Goal: Task Accomplishment & Management: Manage account settings

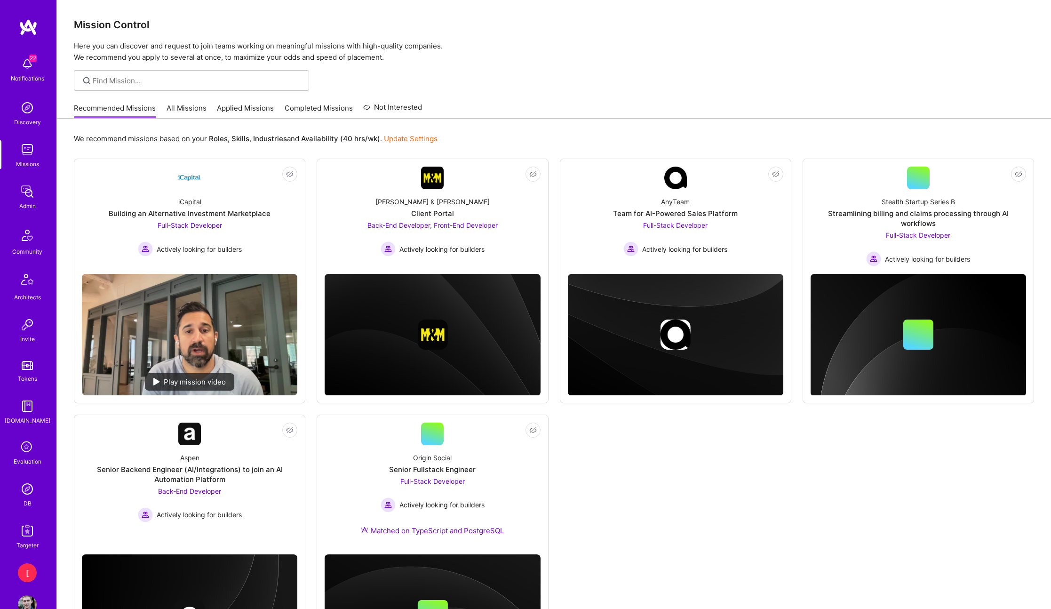
click at [28, 194] on img at bounding box center [27, 191] width 19 height 19
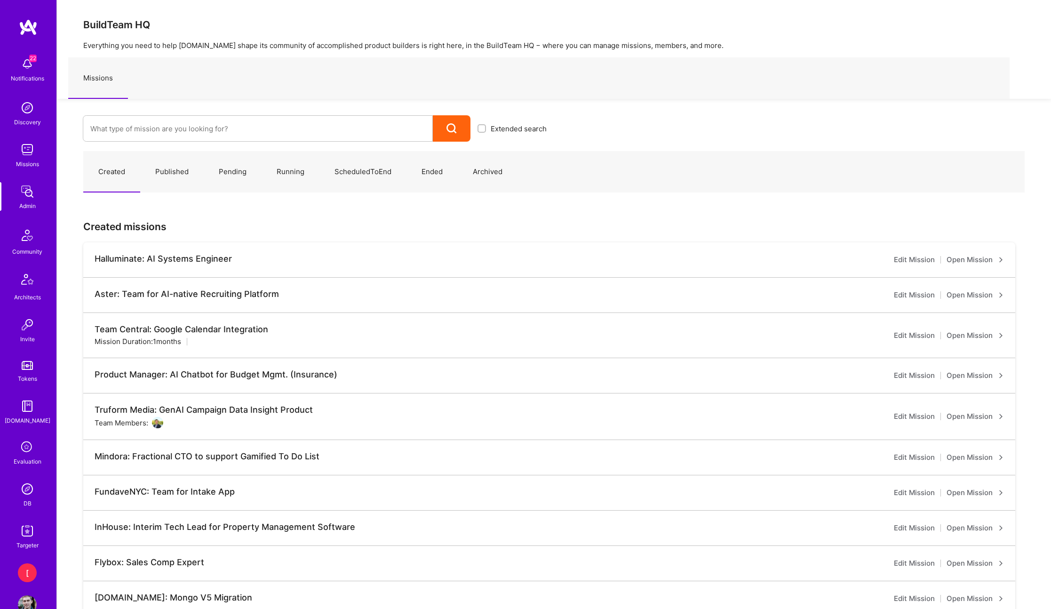
click at [31, 116] on img at bounding box center [27, 107] width 19 height 19
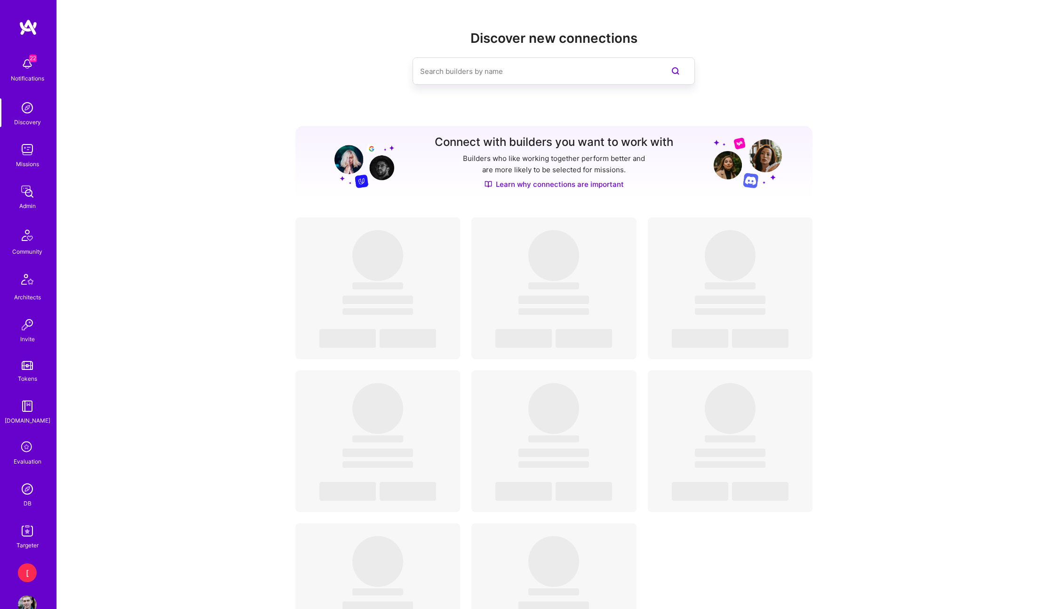
click at [36, 159] on div "Missions" at bounding box center [27, 164] width 23 height 10
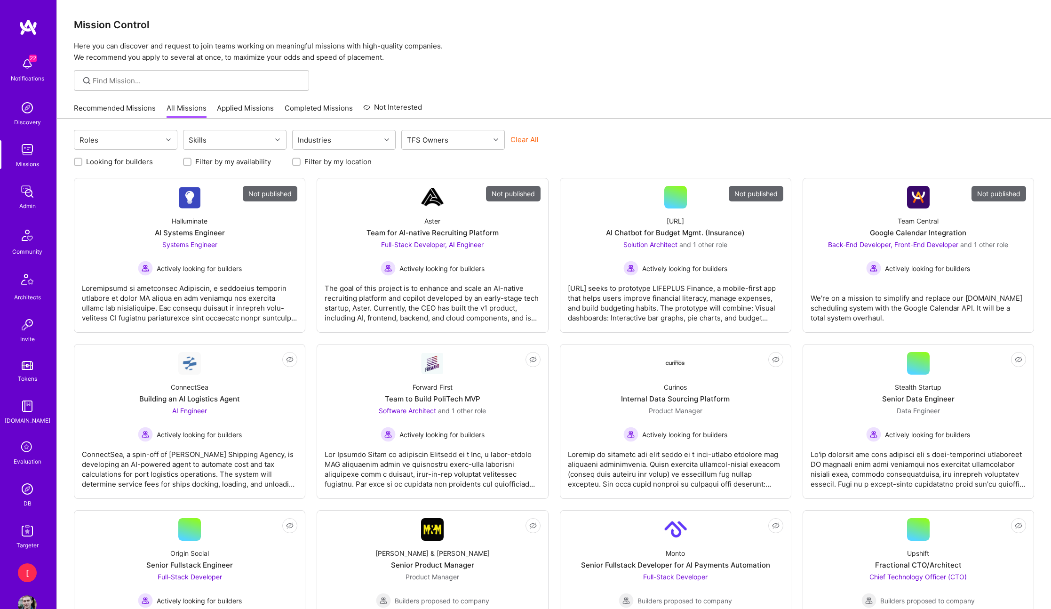
click at [27, 192] on img at bounding box center [27, 191] width 19 height 19
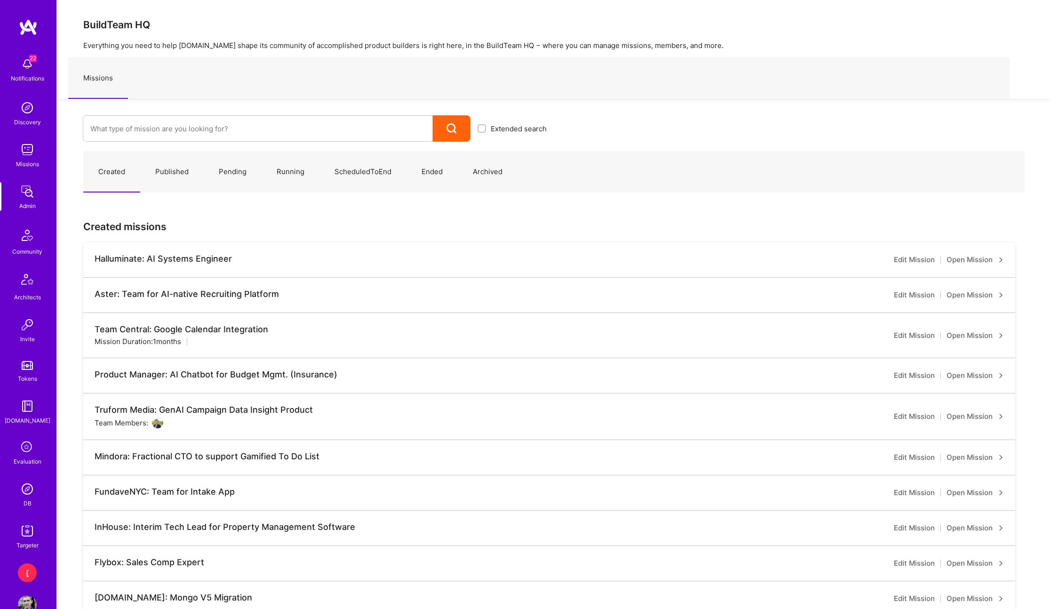
click at [27, 486] on img at bounding box center [27, 488] width 19 height 19
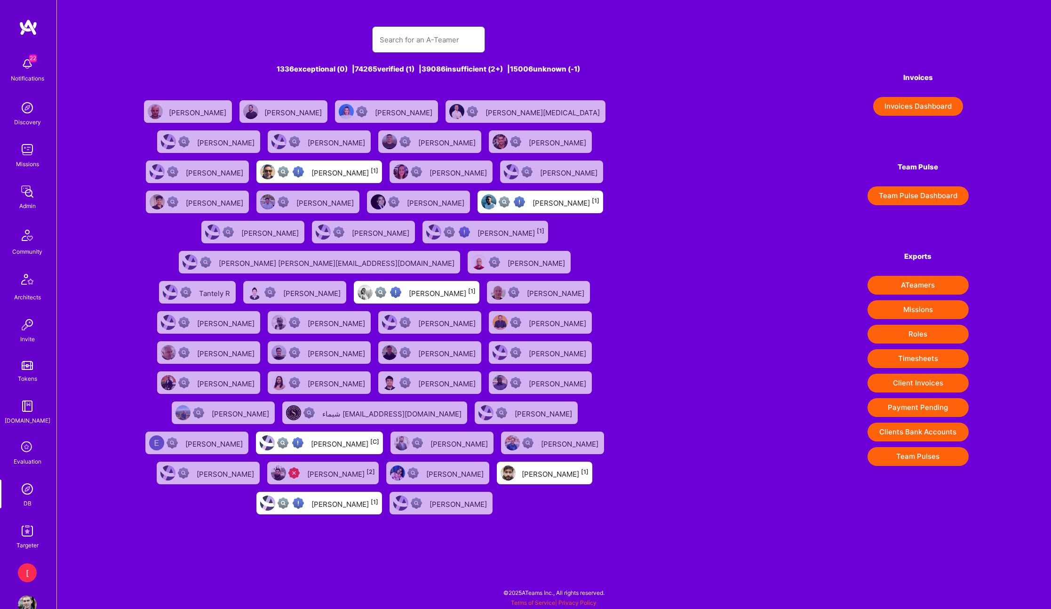
click at [432, 40] on input "text" at bounding box center [428, 40] width 98 height 24
click at [432, 41] on input "text" at bounding box center [428, 40] width 98 height 24
paste input "[PERSON_NAME][EMAIL_ADDRESS][PERSON_NAME][DOMAIN_NAME]"
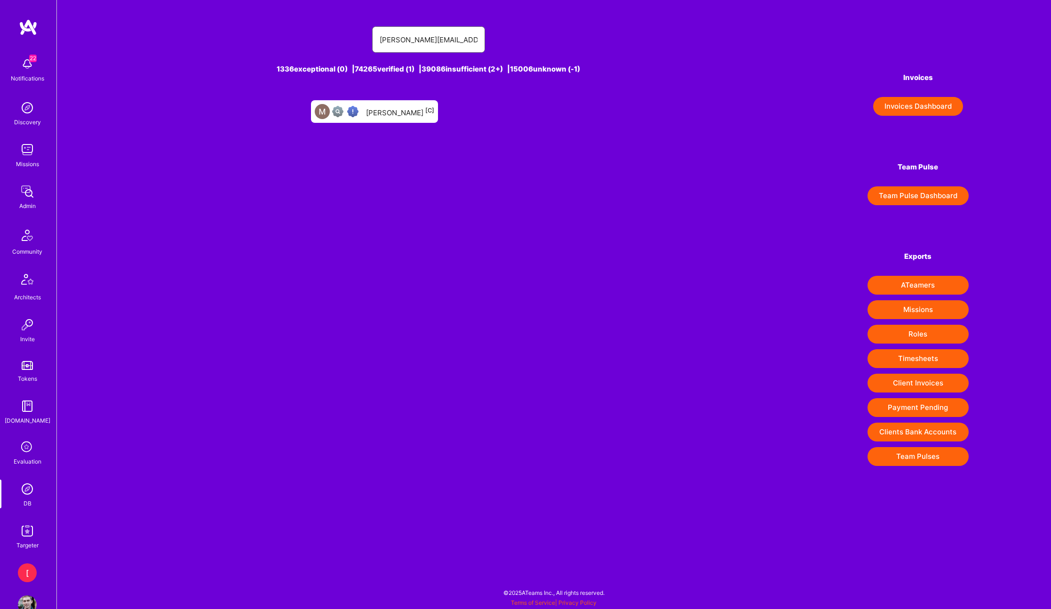
type input "[PERSON_NAME][EMAIL_ADDRESS][PERSON_NAME][DOMAIN_NAME]"
click at [376, 111] on div "[PERSON_NAME] [C]" at bounding box center [400, 111] width 68 height 12
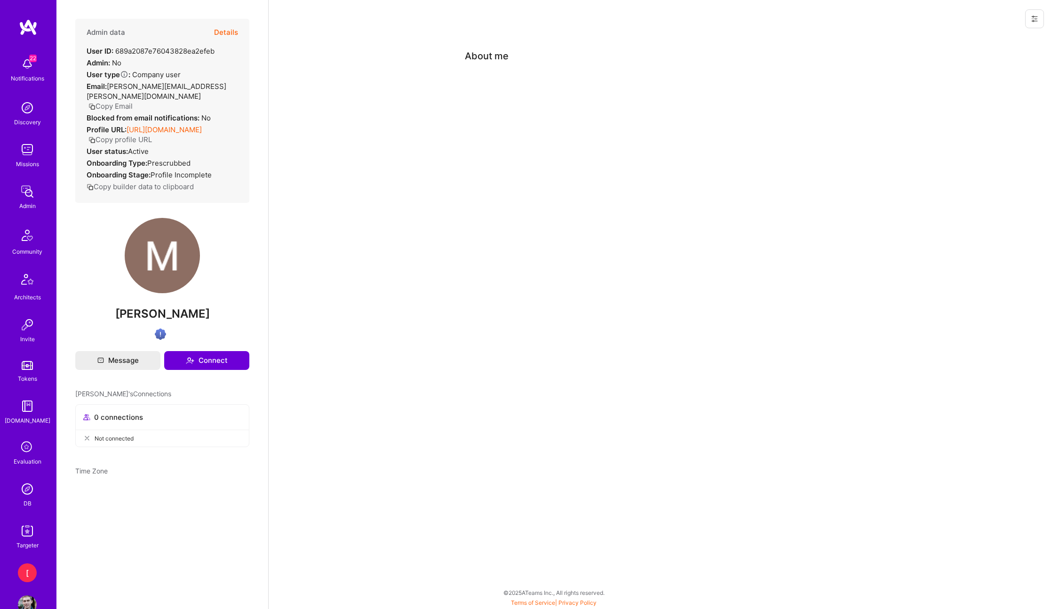
click at [1033, 17] on icon at bounding box center [1034, 19] width 6 height 6
click at [992, 40] on button "Login as Marcin" at bounding box center [993, 40] width 99 height 24
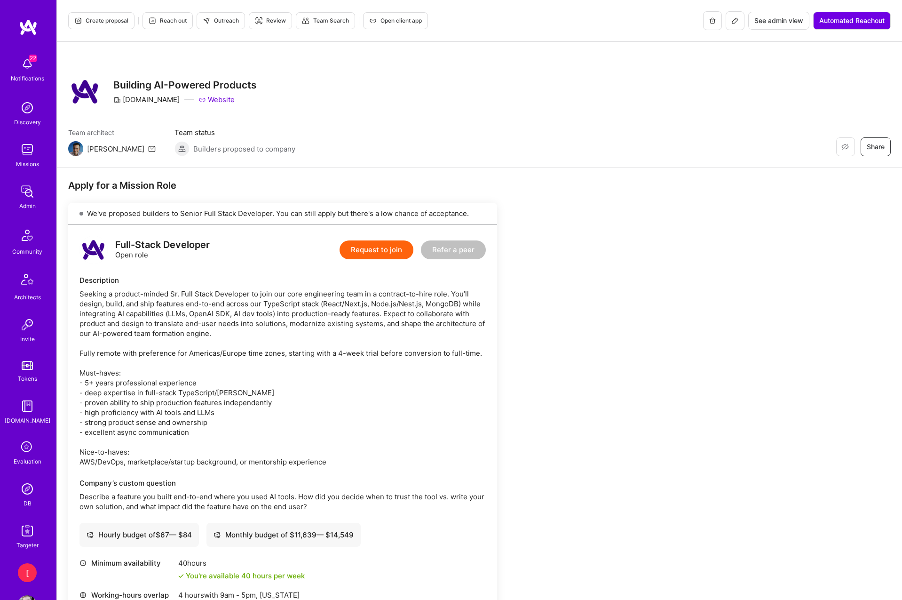
scroll to position [623, 0]
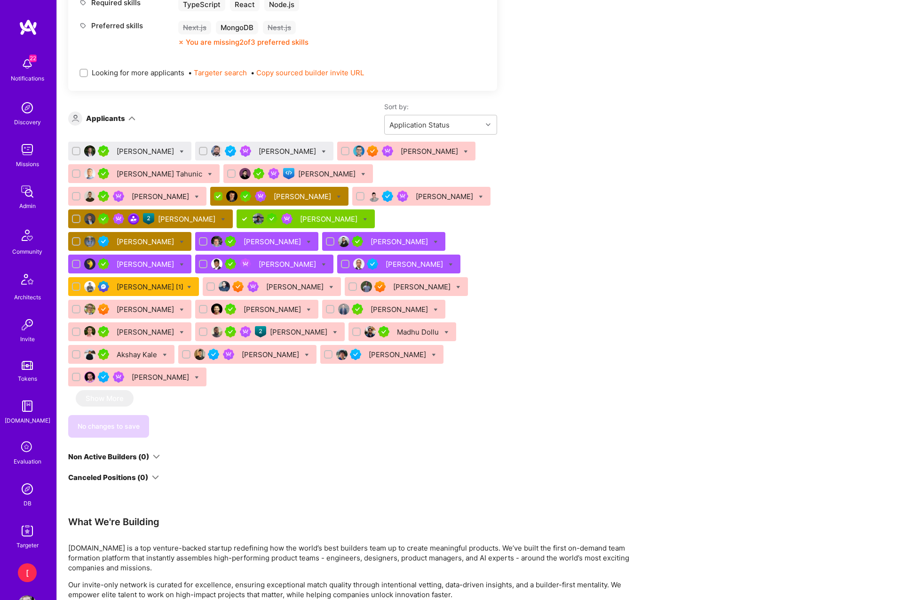
click at [187, 287] on icon at bounding box center [189, 287] width 4 height 4
checkbox input "true"
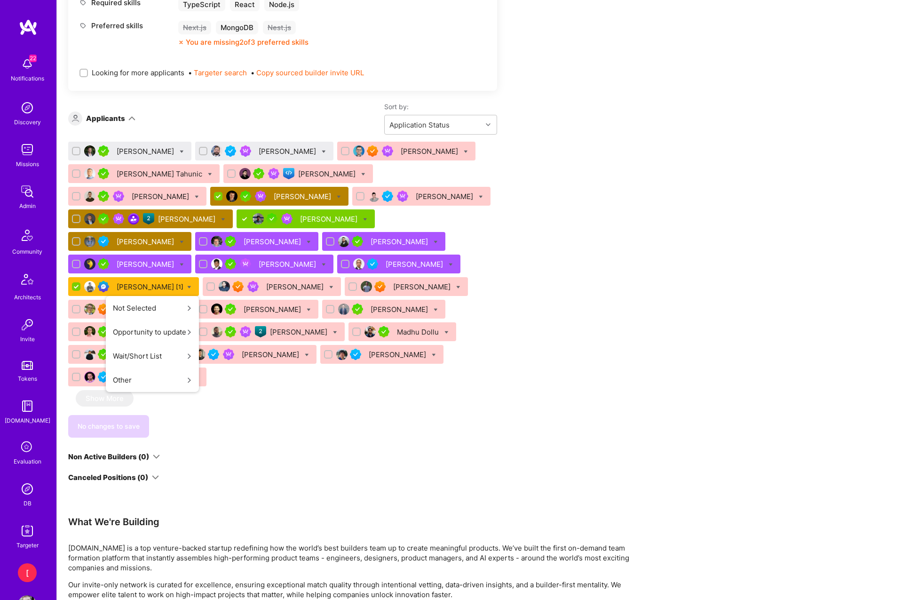
scroll to position [625, 0]
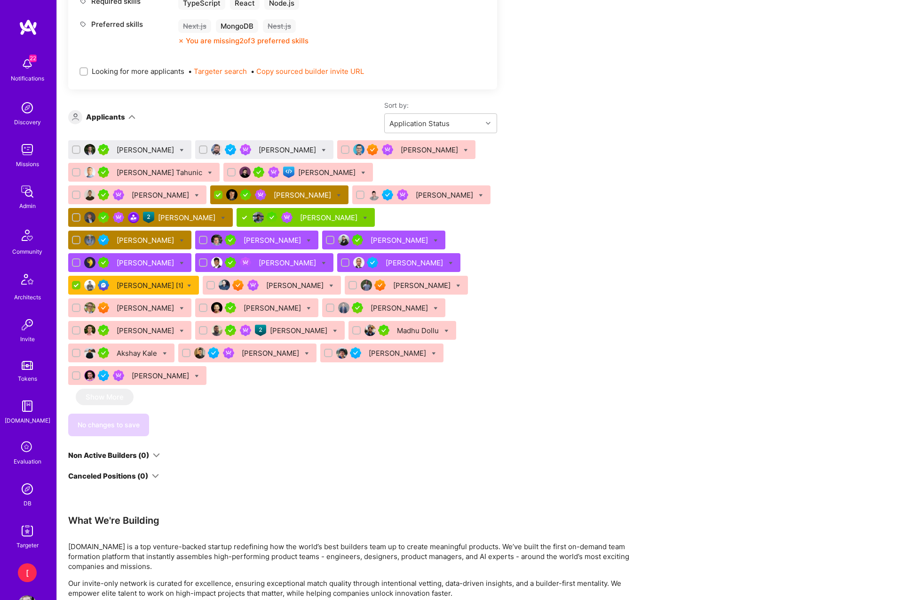
click at [134, 284] on div "[PERSON_NAME] [1]" at bounding box center [150, 285] width 67 height 10
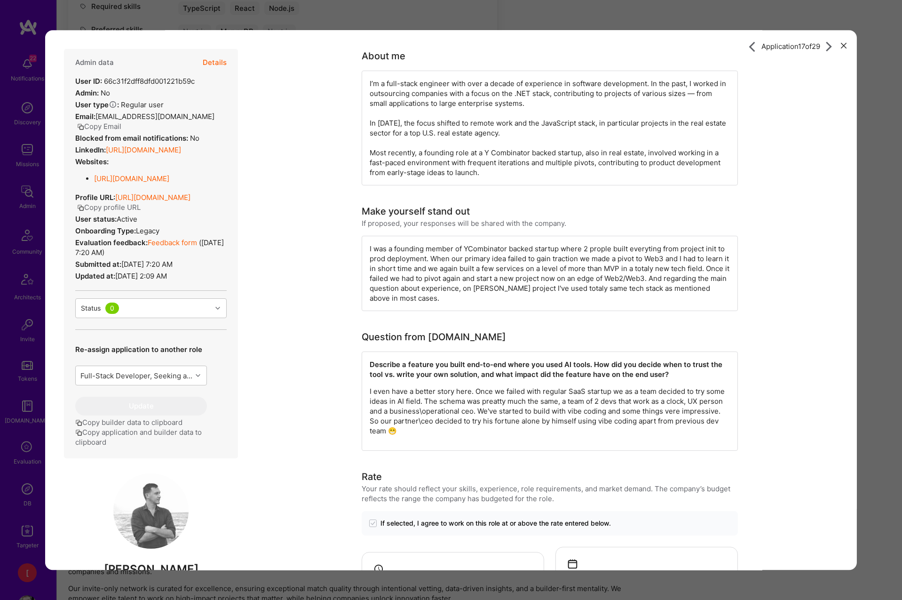
click at [845, 46] on icon "modal" at bounding box center [844, 46] width 6 height 6
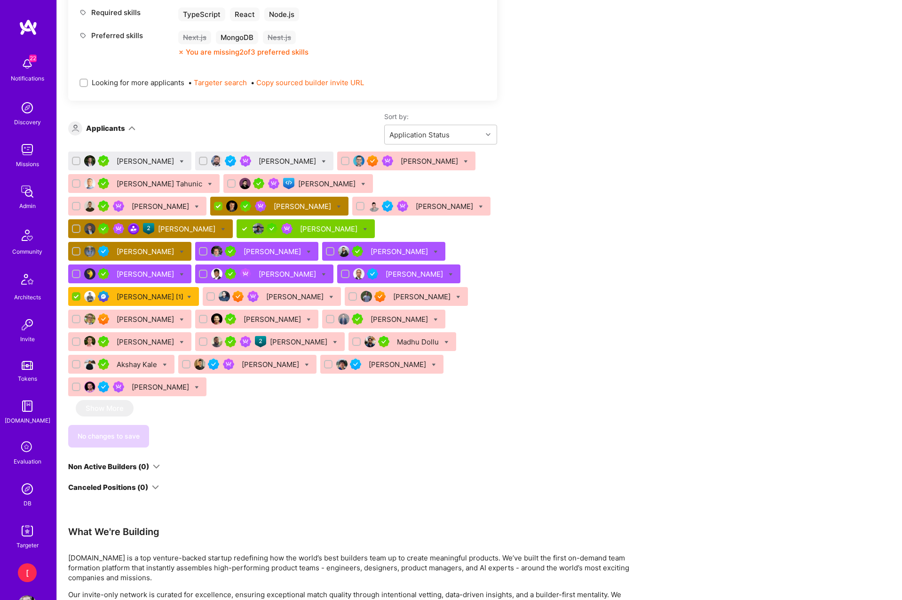
scroll to position [614, 0]
click at [164, 161] on div "Juan Pablo Vacarezza" at bounding box center [146, 162] width 59 height 10
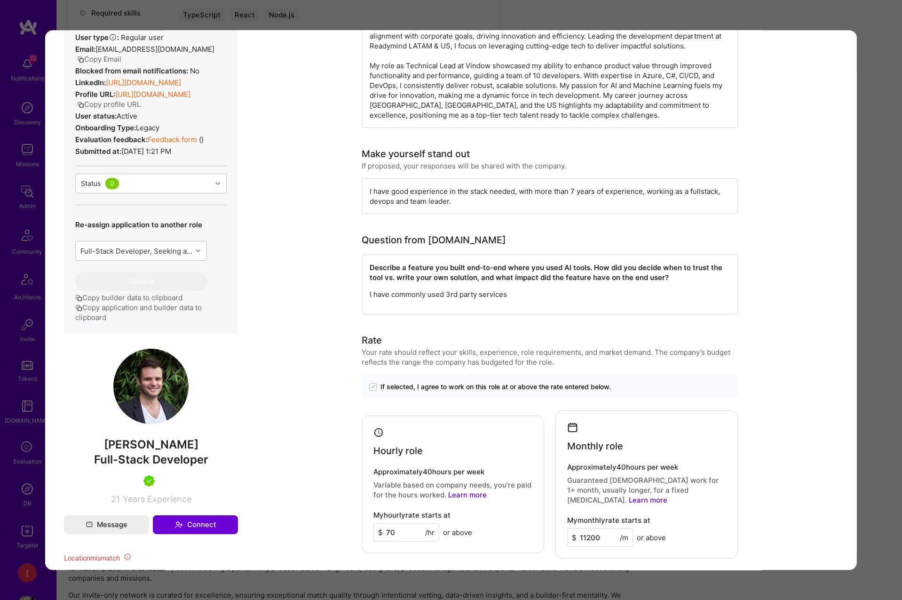
scroll to position [256, 0]
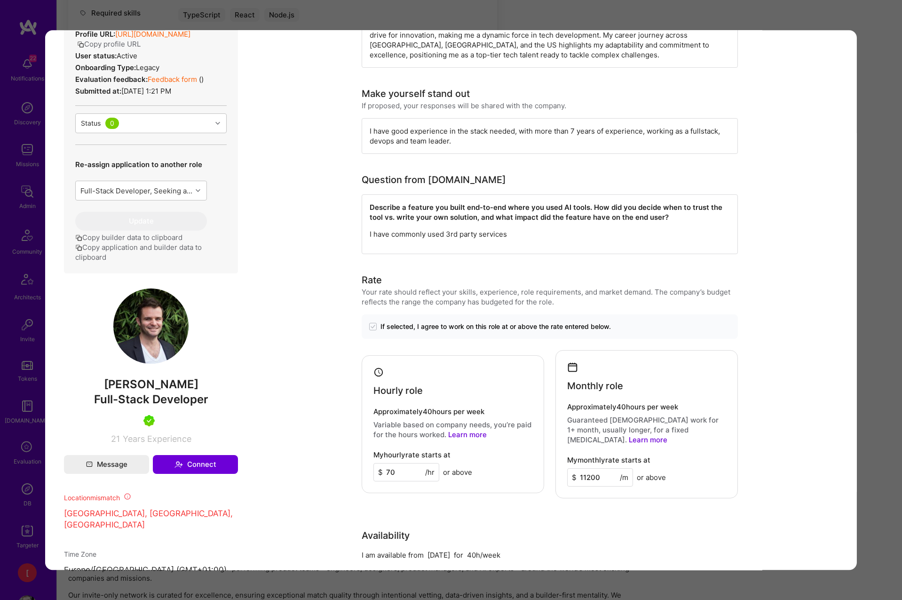
drag, startPoint x: 98, startPoint y: 385, endPoint x: 213, endPoint y: 387, distance: 115.7
click at [223, 384] on span "Juan Pablo Vacarezza" at bounding box center [151, 384] width 174 height 14
click at [204, 384] on span "Juan Pablo Vacarezza" at bounding box center [151, 384] width 174 height 14
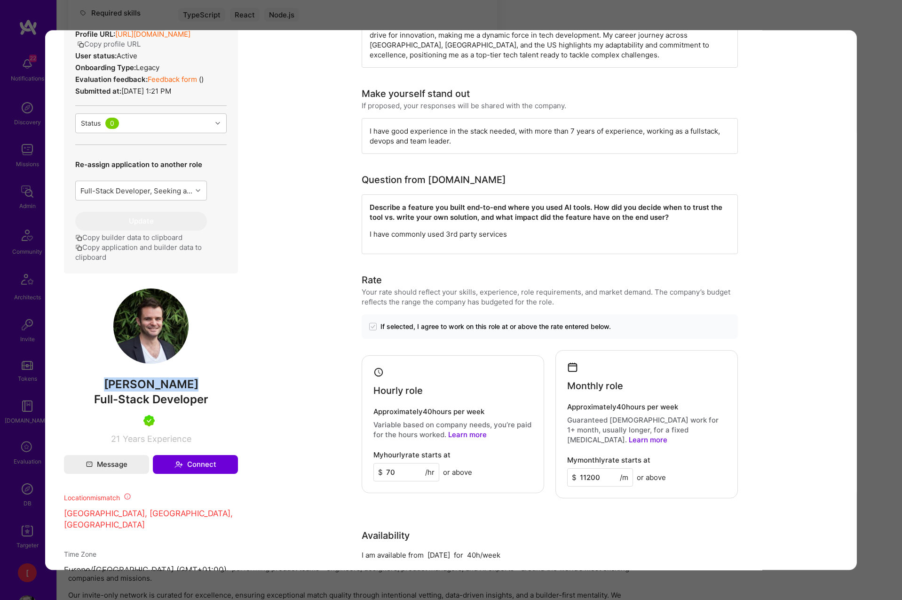
copy span "Juan Pablo Vacarezza"
click at [826, 16] on div "Application 1 of 29 Builder Missing Requirements Required Location See location…" at bounding box center [451, 300] width 902 height 600
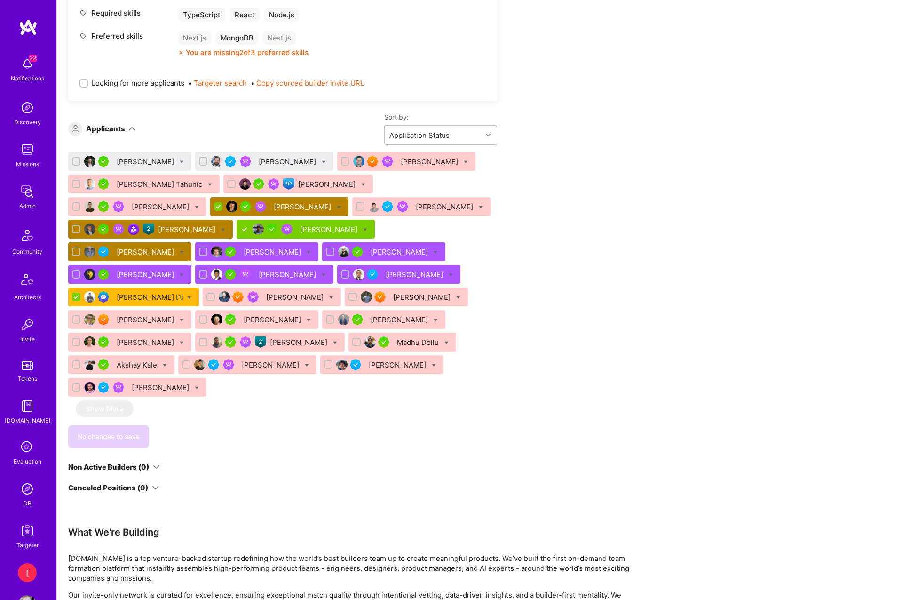
click at [294, 161] on div "Andres Diaz" at bounding box center [288, 162] width 59 height 10
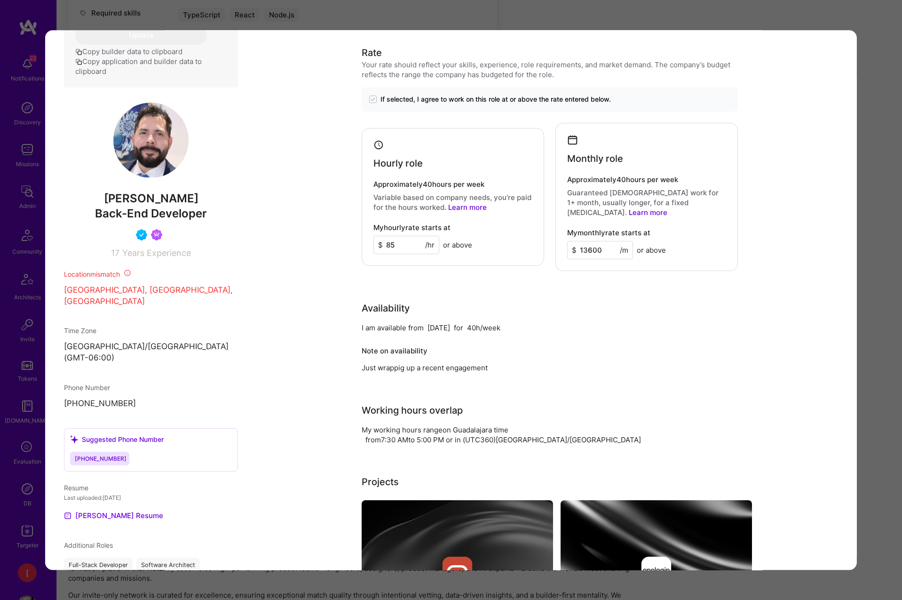
scroll to position [510, 0]
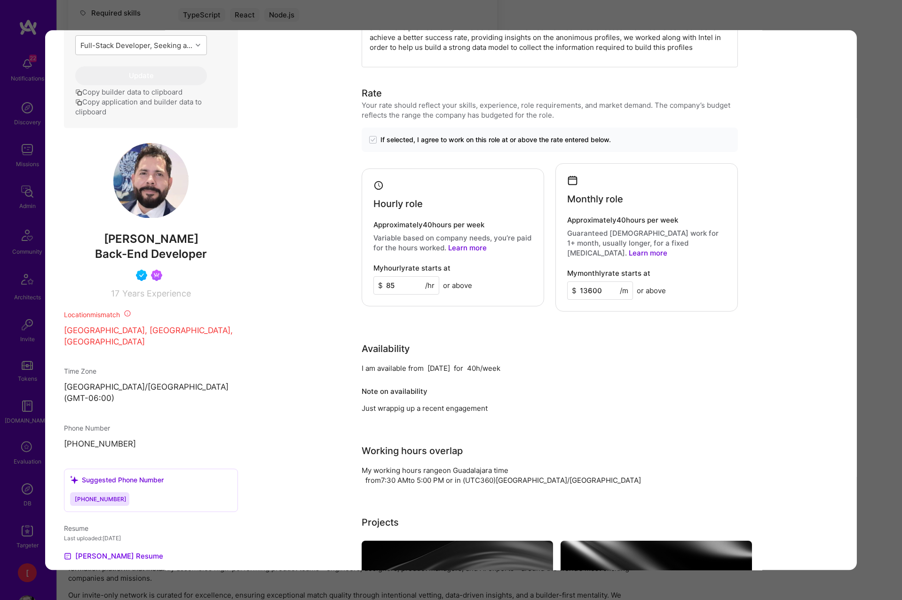
click at [187, 246] on span "Andres Diaz" at bounding box center [151, 239] width 174 height 14
drag, startPoint x: 181, startPoint y: 250, endPoint x: 115, endPoint y: 248, distance: 66.3
click at [119, 246] on span "Andres Diaz" at bounding box center [151, 239] width 174 height 14
copy span "Andres Diaz"
click at [609, 16] on div "Application 2 of 29 Builder Missing Requirements Rate $ 67 - $ 84 User set $ 85…" at bounding box center [451, 300] width 902 height 600
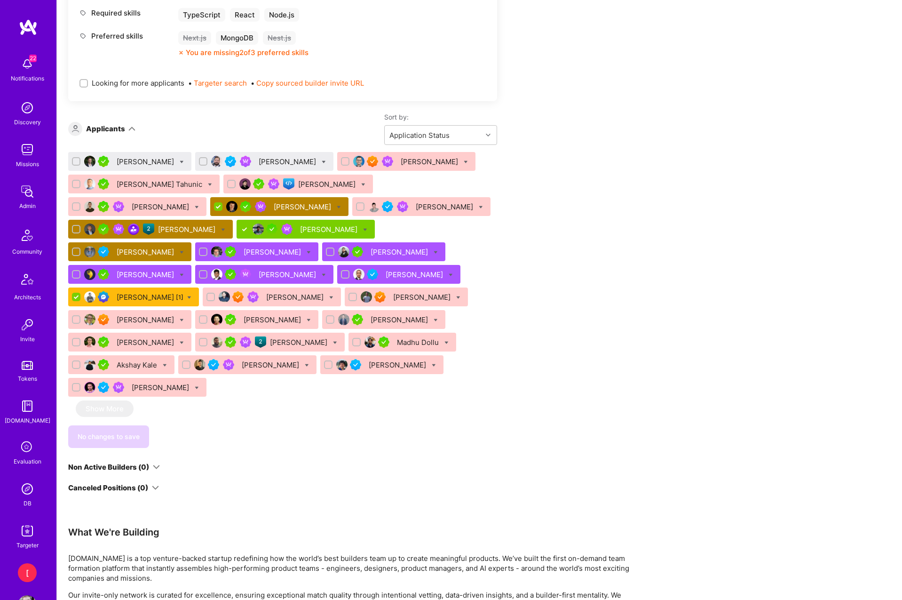
click at [151, 299] on div "Yaroslav Chayka [1]" at bounding box center [150, 297] width 67 height 10
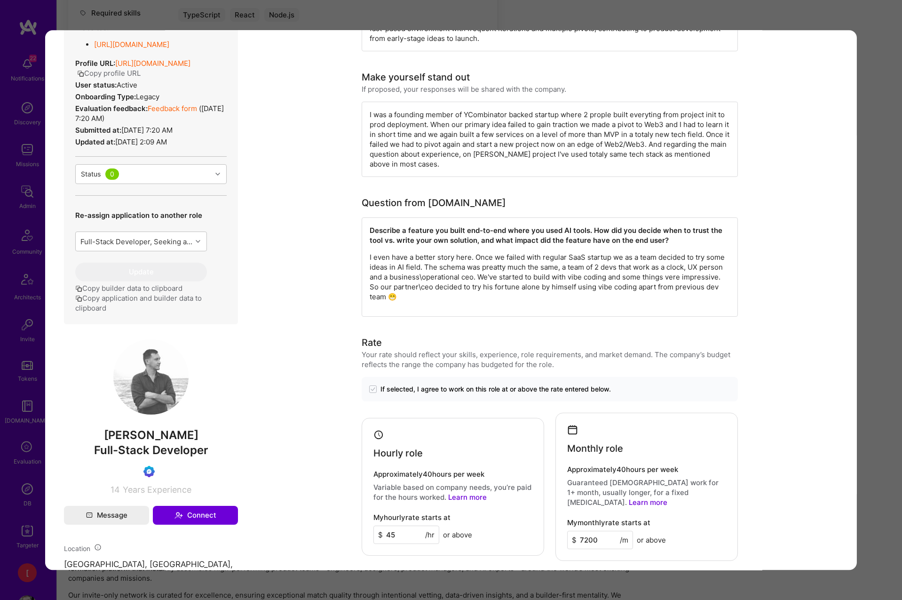
scroll to position [489, 0]
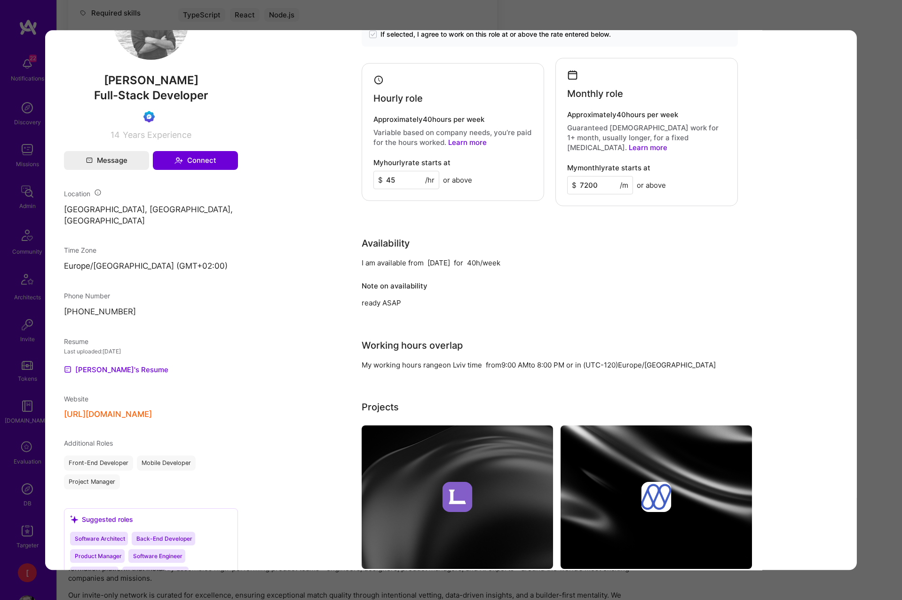
click at [203, 87] on span "Yaroslav Chayka" at bounding box center [151, 80] width 174 height 14
drag, startPoint x: 198, startPoint y: 91, endPoint x: 108, endPoint y: 87, distance: 90.9
click at [107, 87] on span "Yaroslav Chayka" at bounding box center [151, 80] width 174 height 14
copy span "Yaroslav Chayka"
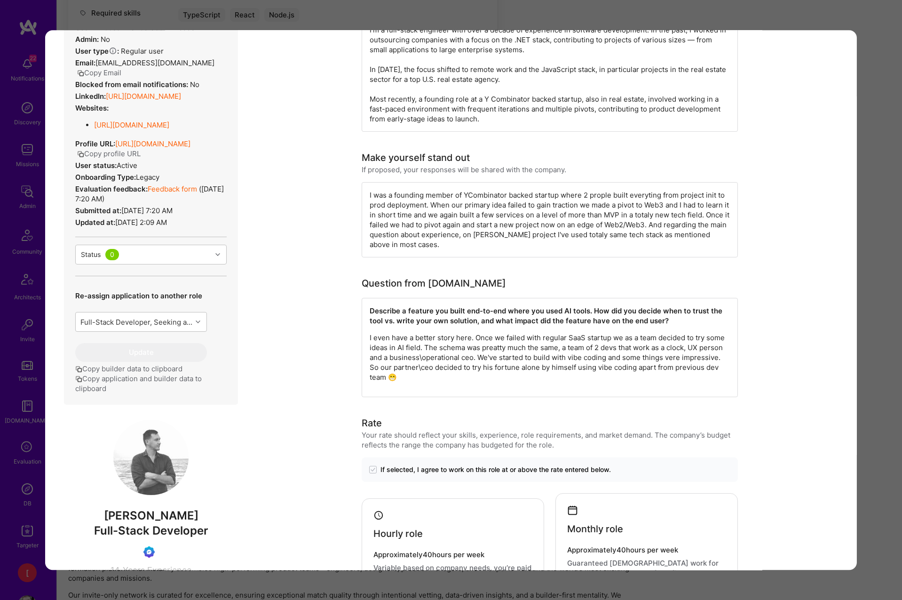
scroll to position [0, 0]
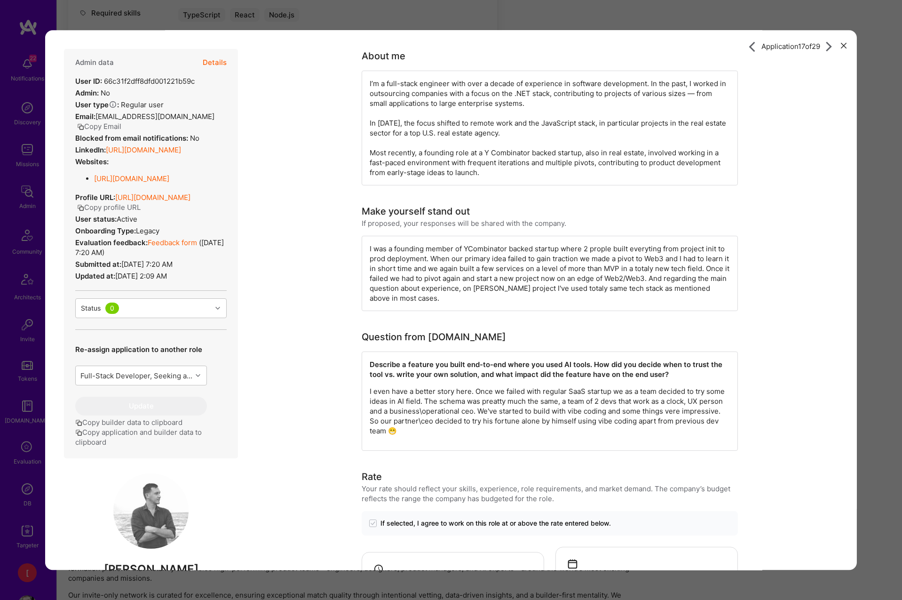
click at [556, 19] on div "Application 17 of 29 Admin data Details User ID: 66c31f2dff8dfd001221b59c Admin…" at bounding box center [451, 300] width 902 height 600
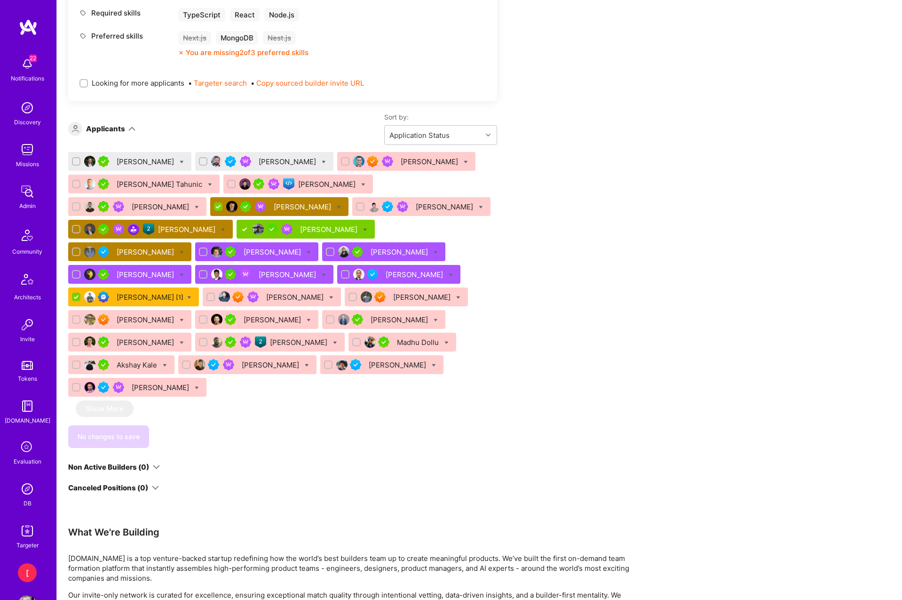
click at [329, 227] on div "Gnyanendra Madishetty" at bounding box center [329, 229] width 59 height 10
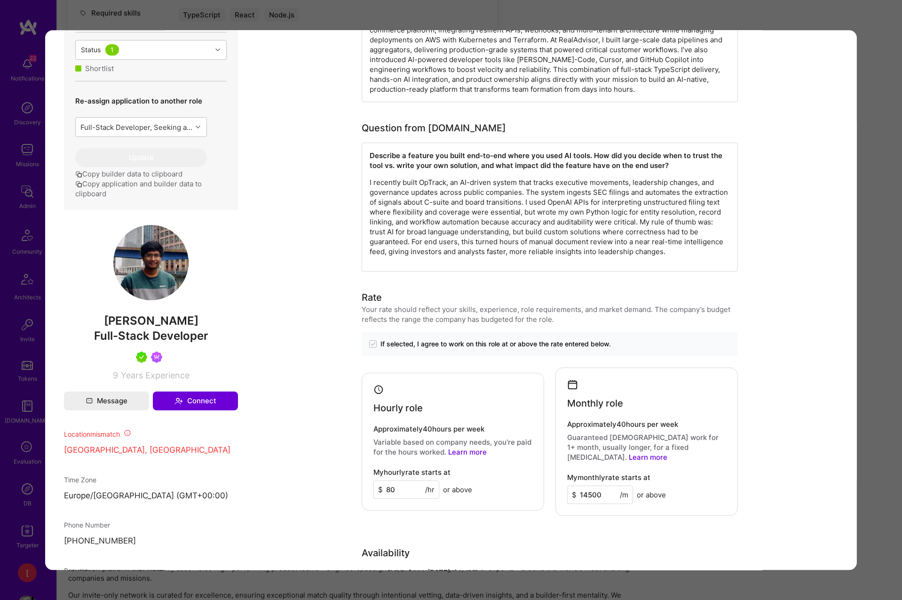
scroll to position [384, 0]
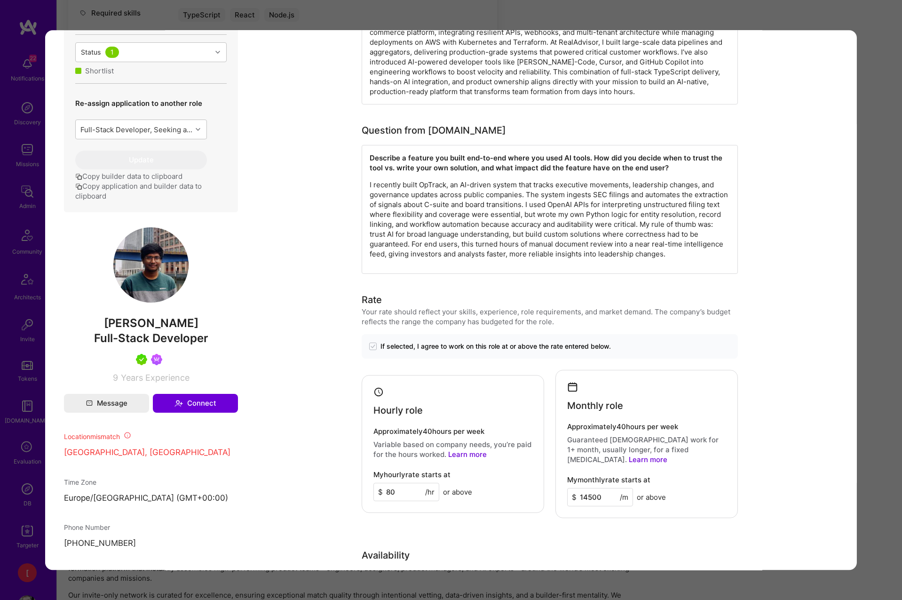
drag, startPoint x: 85, startPoint y: 333, endPoint x: 209, endPoint y: 330, distance: 124.2
click at [217, 330] on span "Gnyanendra Madishetty" at bounding box center [151, 323] width 174 height 14
copy span "Gnyanendra Madishetty"
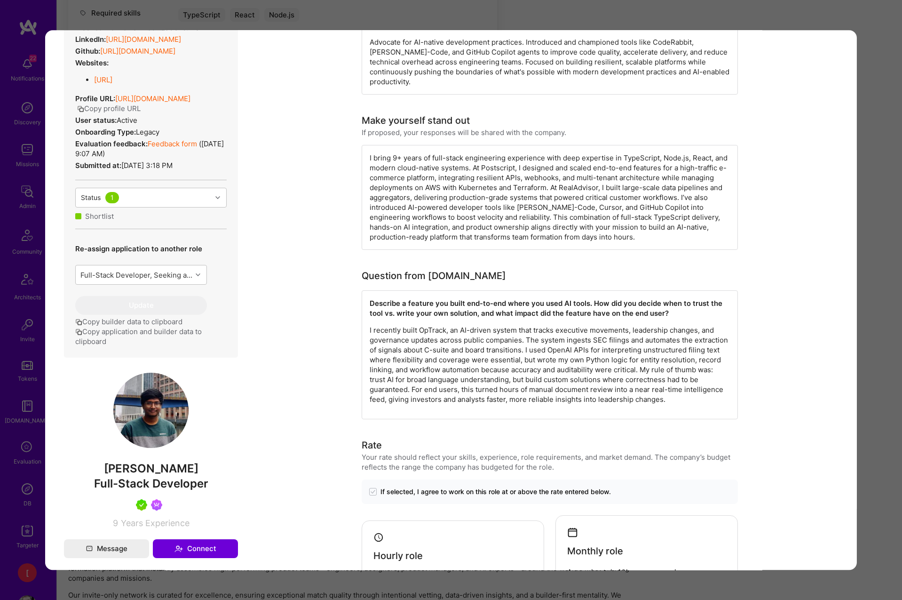
scroll to position [0, 0]
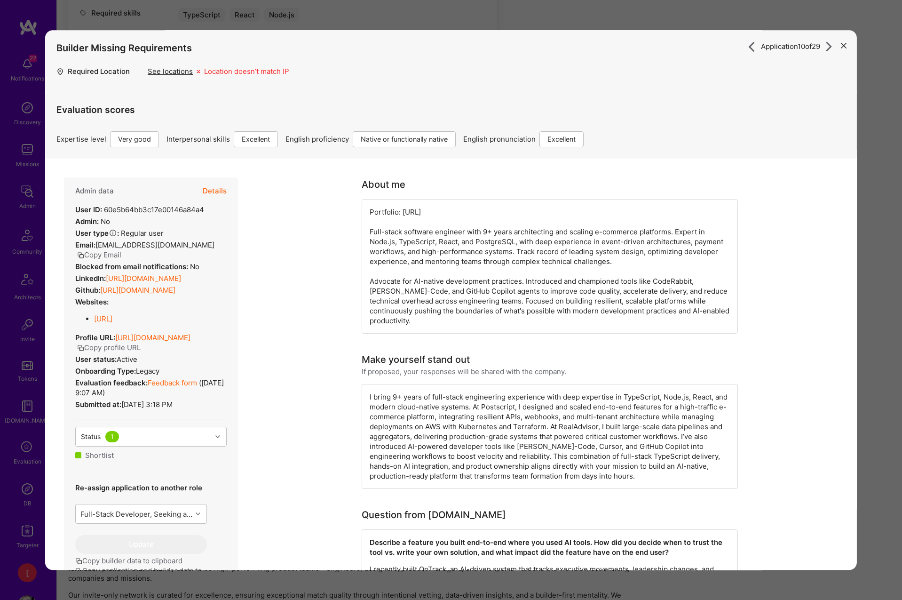
click at [841, 45] on icon "modal" at bounding box center [844, 46] width 6 height 6
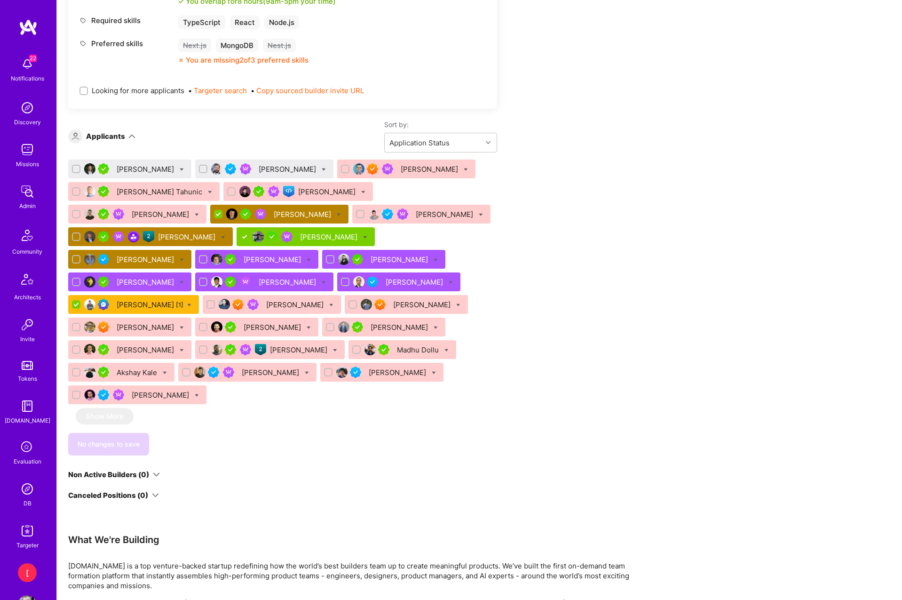
scroll to position [605, 0]
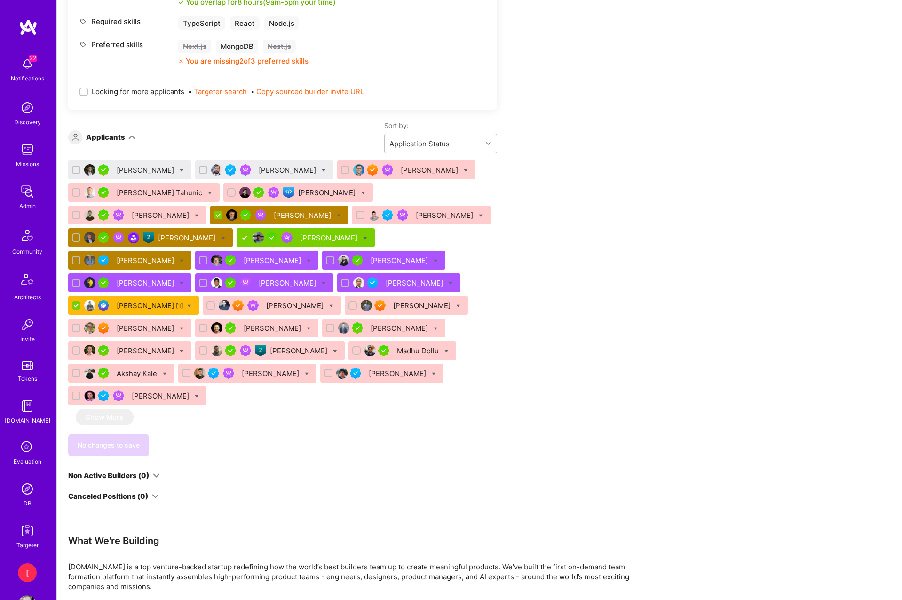
click at [590, 251] on div "Apply for a Mission Role We've proposed builders to Senior Full Stack Developer…" at bounding box center [350, 221] width 564 height 1294
click at [449, 285] on icon at bounding box center [451, 283] width 4 height 4
checkbox input "true"
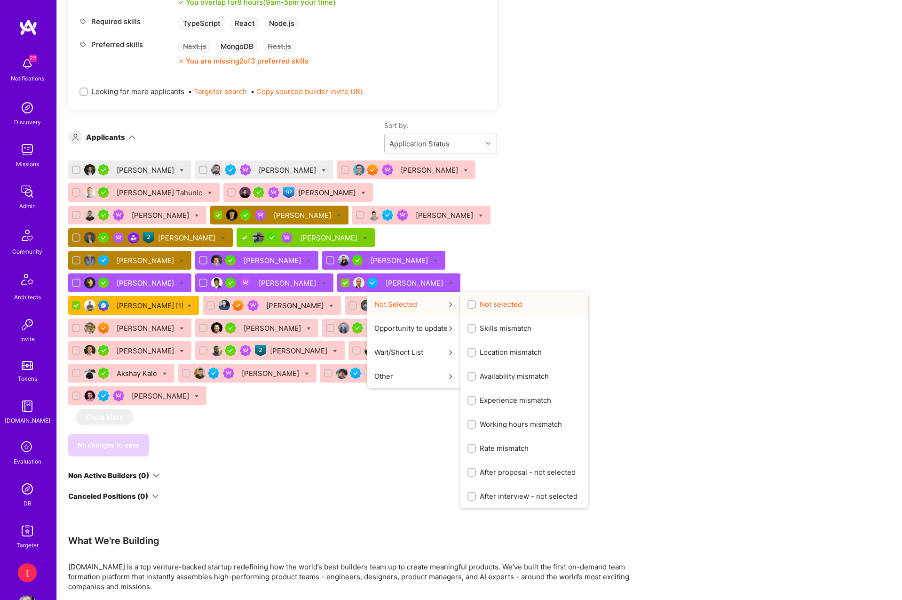
click at [480, 304] on span "Not selected" at bounding box center [501, 304] width 42 height 10
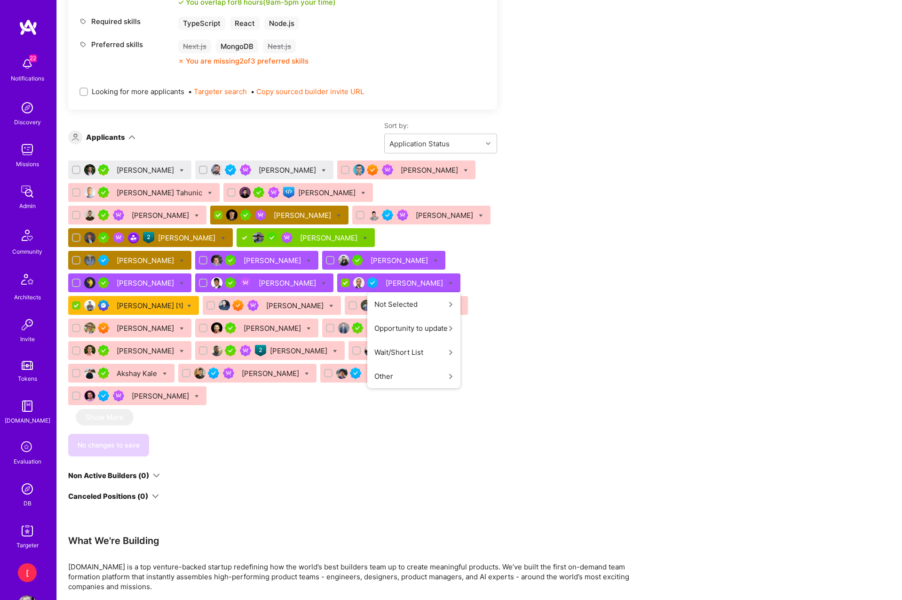
click at [0, 0] on input "Not selected" at bounding box center [0, 0] width 0 height 0
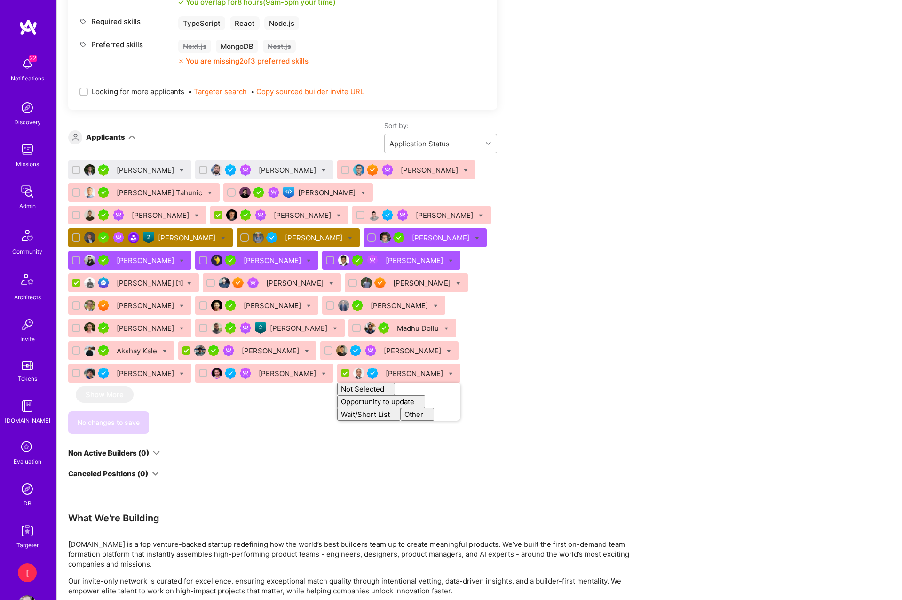
checkbox input "false"
click at [596, 292] on div "Apply for a Mission Role We've proposed builders to Senior Full Stack Developer…" at bounding box center [350, 209] width 564 height 1271
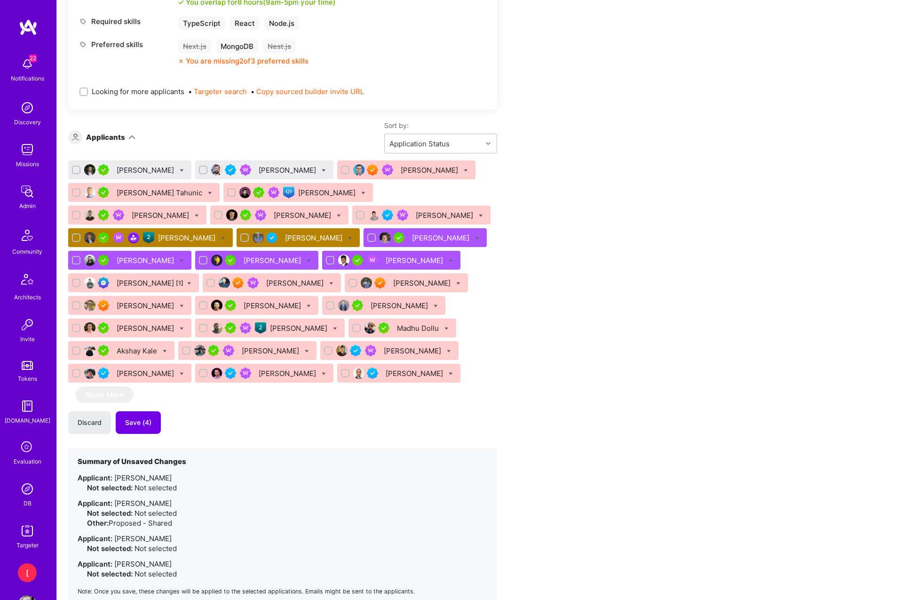
drag, startPoint x: 615, startPoint y: 152, endPoint x: 382, endPoint y: 47, distance: 255.7
click at [615, 152] on div "Apply for a Mission Role We've proposed builders to Senior Full Stack Developer…" at bounding box center [350, 293] width 564 height 1439
